Goal: Information Seeking & Learning: Learn about a topic

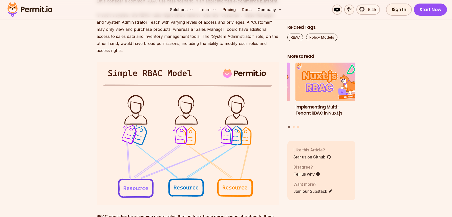
scroll to position [430, 0]
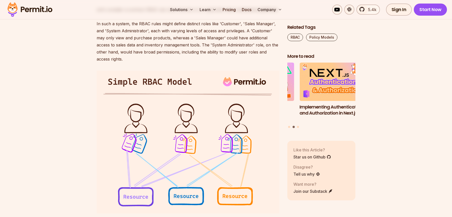
click at [132, 135] on img at bounding box center [188, 142] width 183 height 143
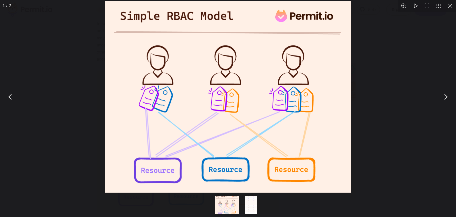
click at [450, 5] on button "You can close this modal content with the ESC key" at bounding box center [450, 6] width 12 height 12
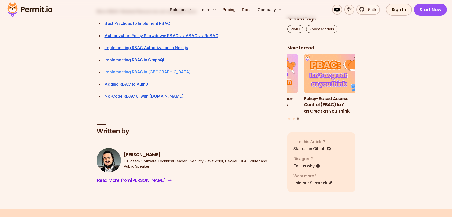
scroll to position [1947, 0]
click at [154, 26] on link "Best Practices to Implement RBAC" at bounding box center [137, 23] width 65 height 5
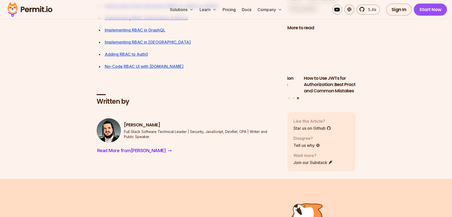
scroll to position [1846, 0]
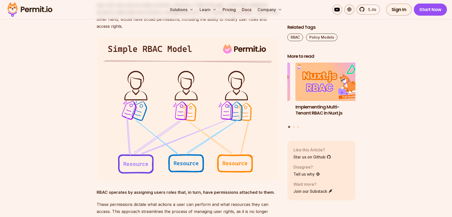
scroll to position [455, 0]
